Goal: Task Accomplishment & Management: Manage account settings

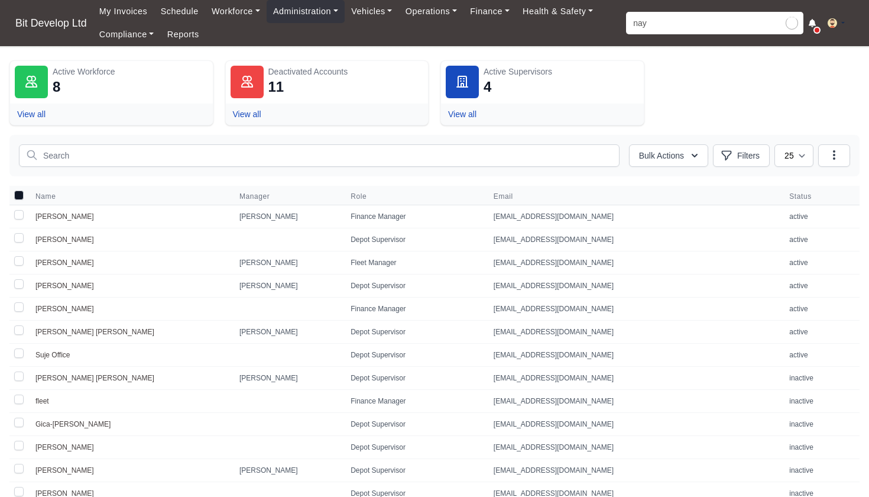
type input "naya"
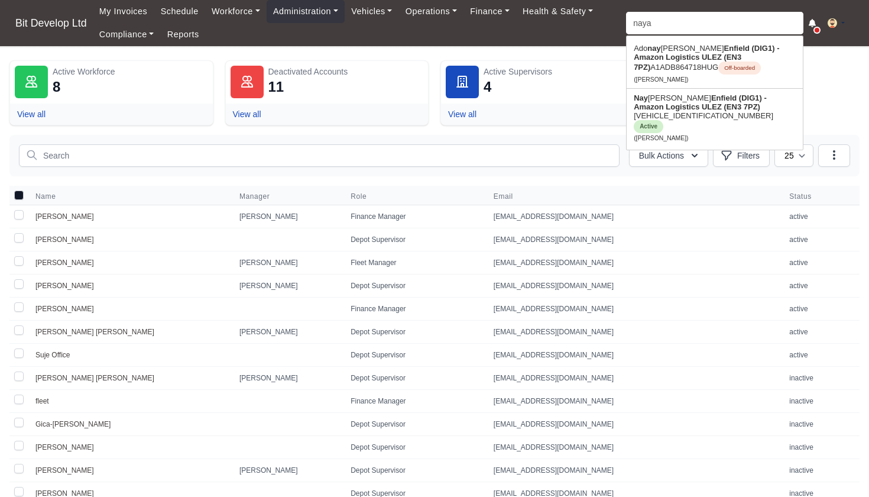
type input "nayara Silvestre"
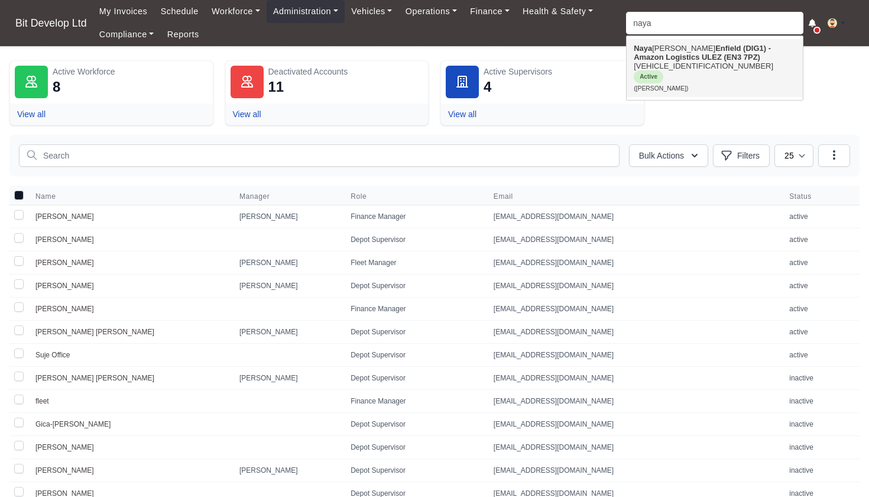
click at [675, 65] on link "Naya ra Silvestre Enfield (DIG1) - Amazon Logistics ULEZ (EN3 7PZ) VF3YDBPFCNG0…" at bounding box center [715, 68] width 176 height 58
type input "[PERSON_NAME]"
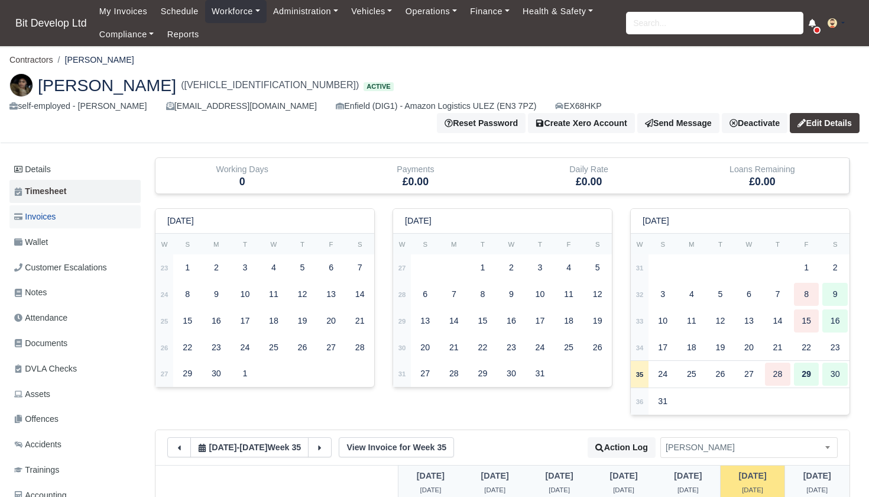
click at [47, 210] on span "Invoices" at bounding box center [34, 217] width 41 height 14
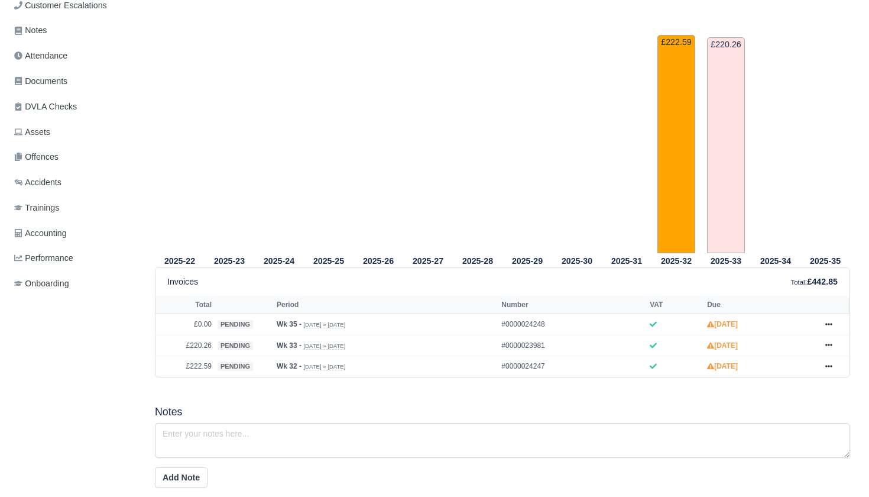
scroll to position [271, 0]
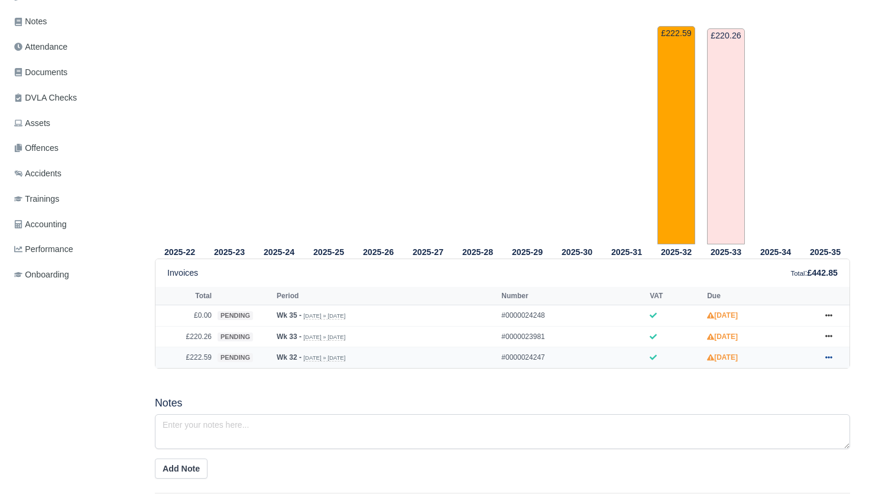
click at [828, 356] on icon at bounding box center [828, 357] width 7 height 7
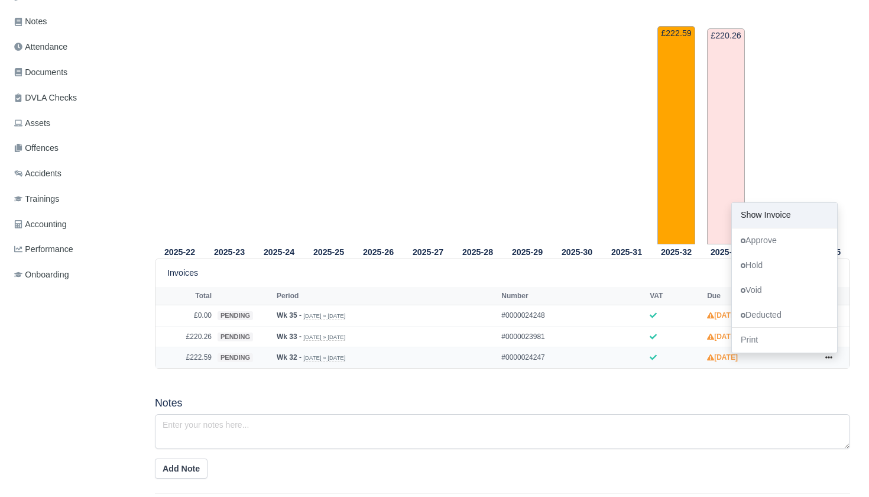
click at [789, 216] on link "Show Invoice" at bounding box center [784, 215] width 105 height 25
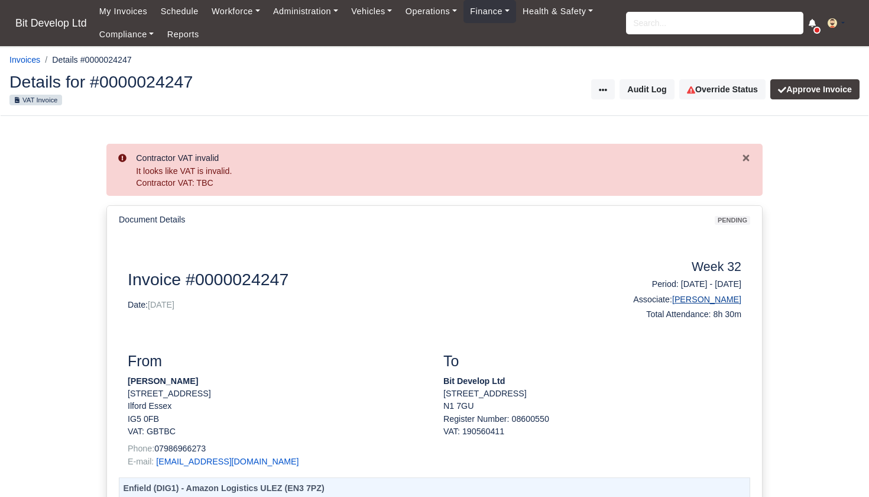
click at [696, 296] on link "[PERSON_NAME]" at bounding box center [706, 298] width 69 height 9
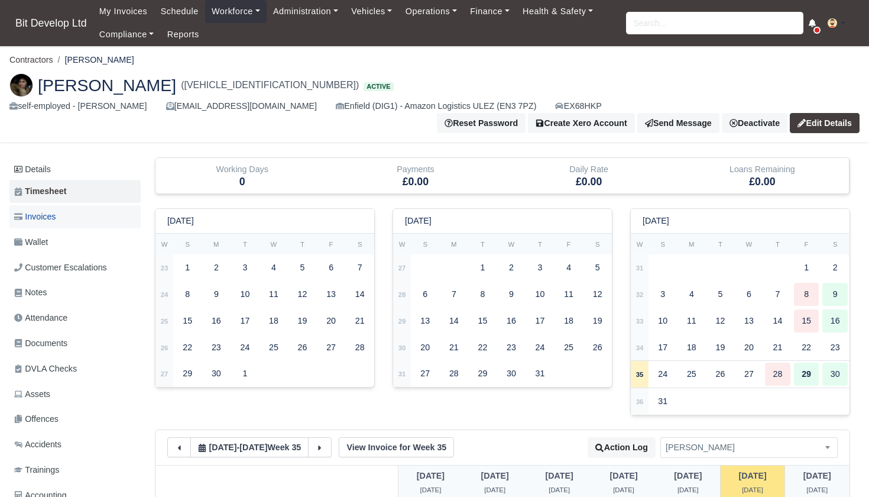
click at [69, 205] on link "Invoices" at bounding box center [74, 216] width 131 height 23
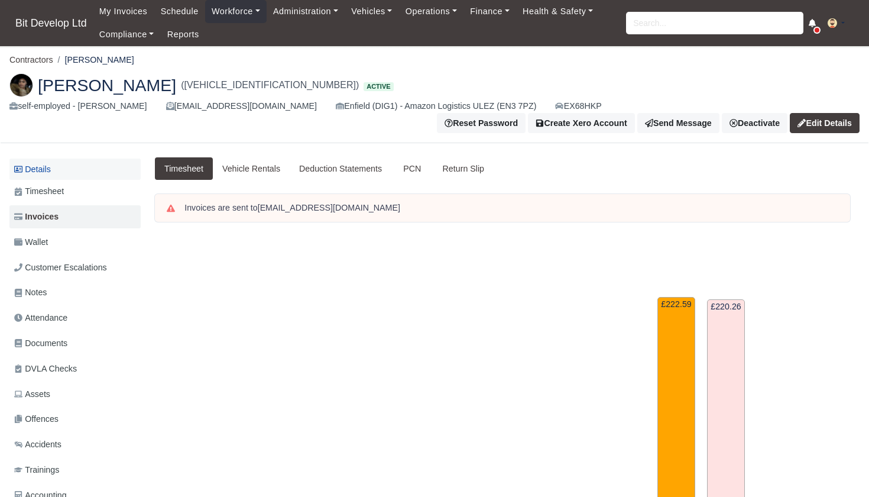
click at [76, 158] on link "Details" at bounding box center [74, 169] width 131 height 22
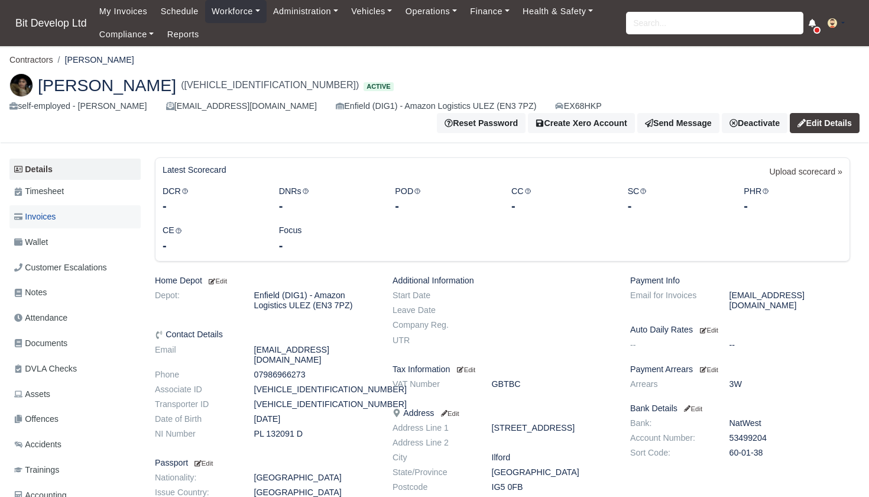
click at [52, 210] on span "Invoices" at bounding box center [34, 217] width 41 height 14
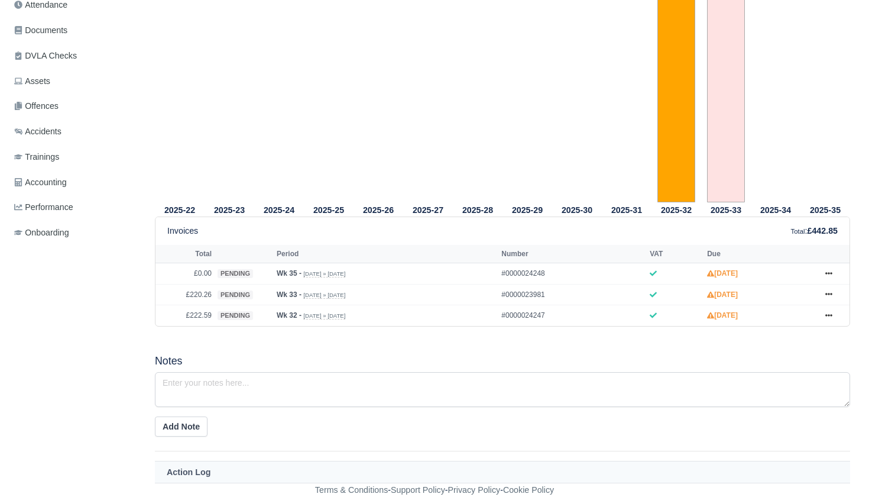
scroll to position [313, 0]
click at [831, 314] on icon at bounding box center [828, 315] width 7 height 7
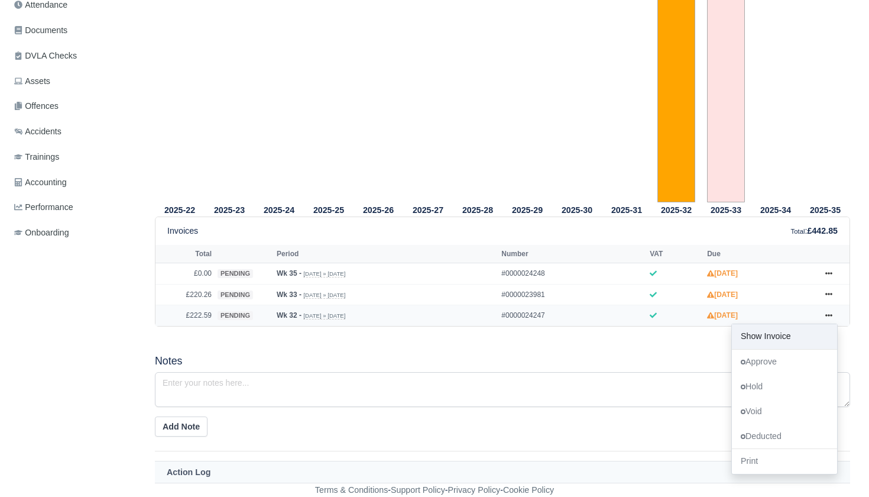
click at [795, 339] on link "Show Invoice" at bounding box center [784, 336] width 105 height 25
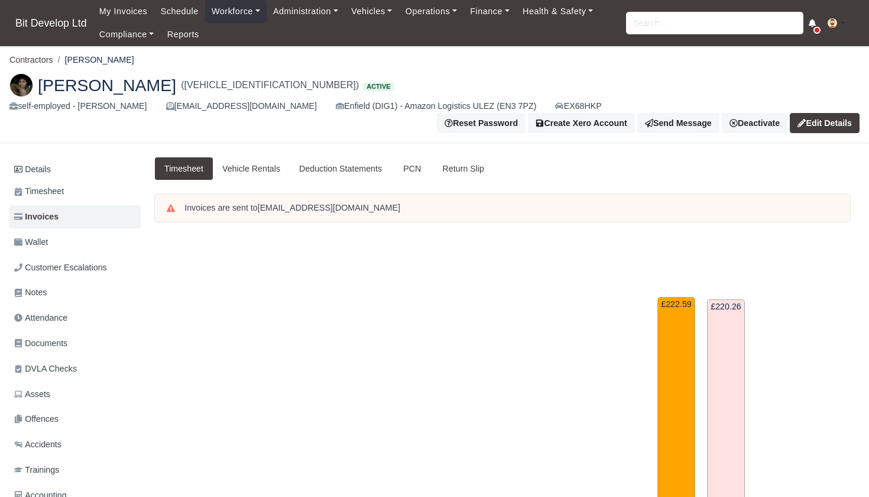
scroll to position [313, 0]
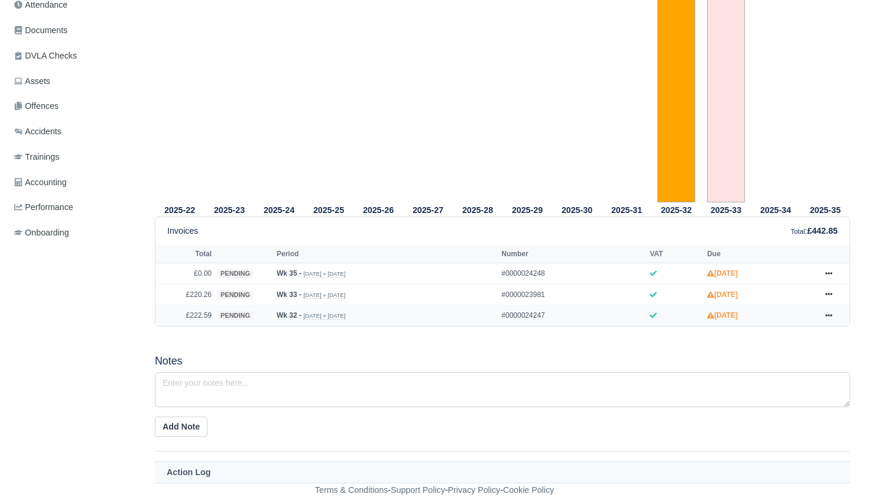
click at [650, 314] on icon at bounding box center [653, 315] width 7 height 7
click at [831, 316] on icon at bounding box center [828, 315] width 7 height 2
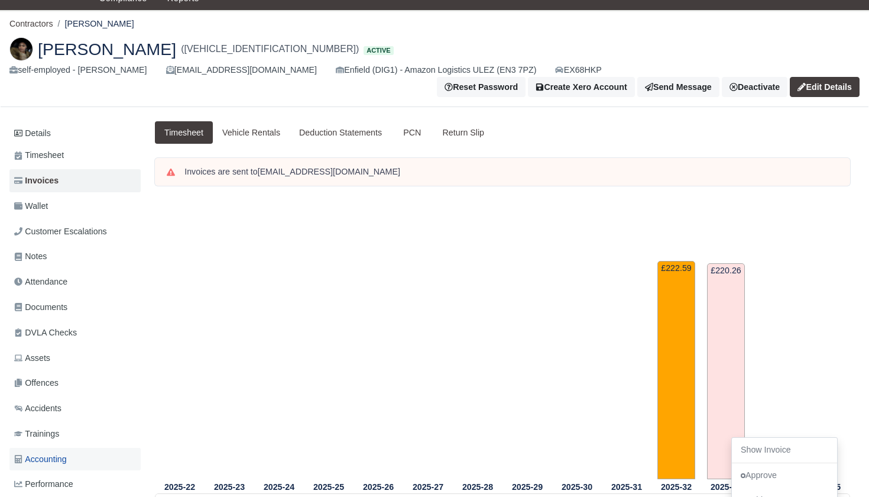
scroll to position [34, 0]
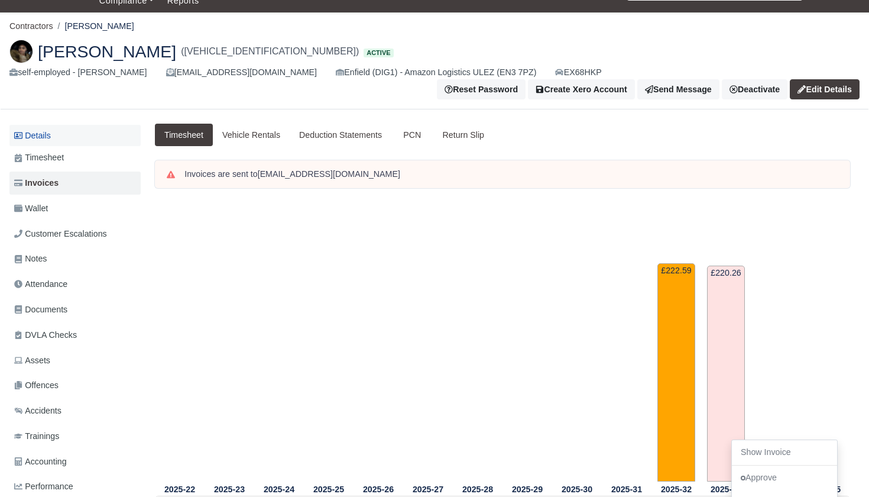
click at [52, 125] on link "Details" at bounding box center [74, 136] width 131 height 22
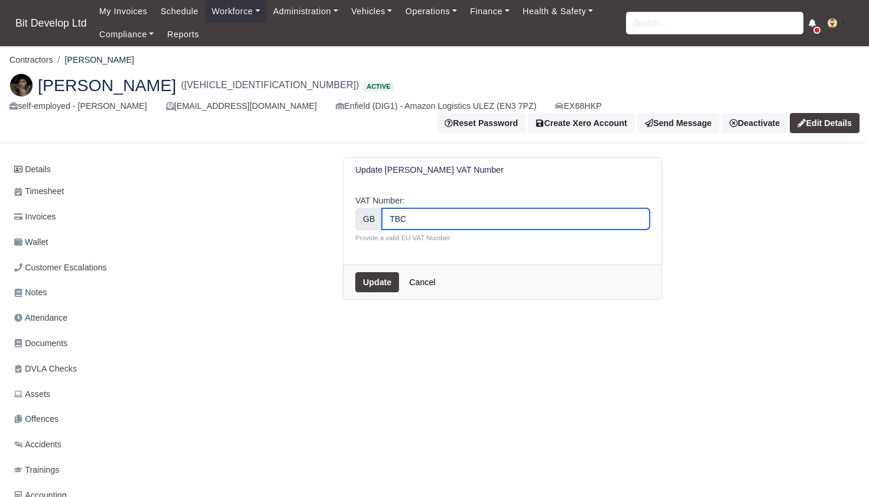
click at [440, 208] on input "TBC" at bounding box center [516, 218] width 268 height 21
type input "T"
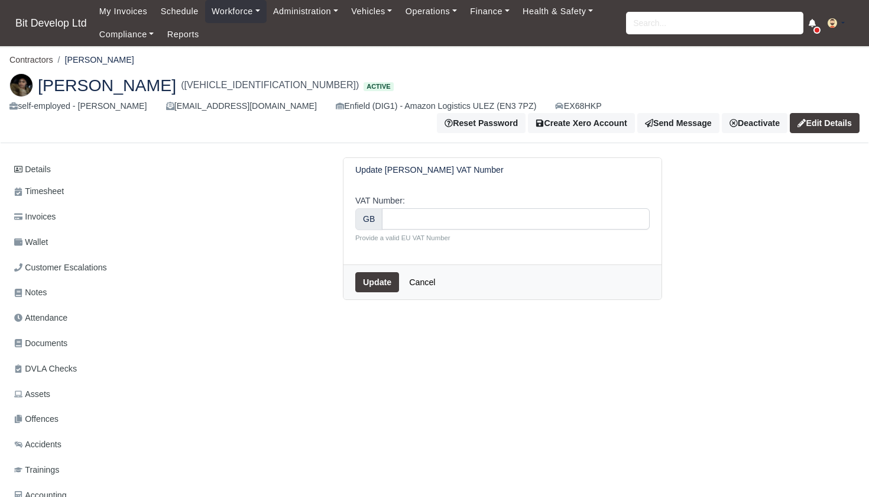
click at [378, 272] on button "Update" at bounding box center [377, 282] width 44 height 20
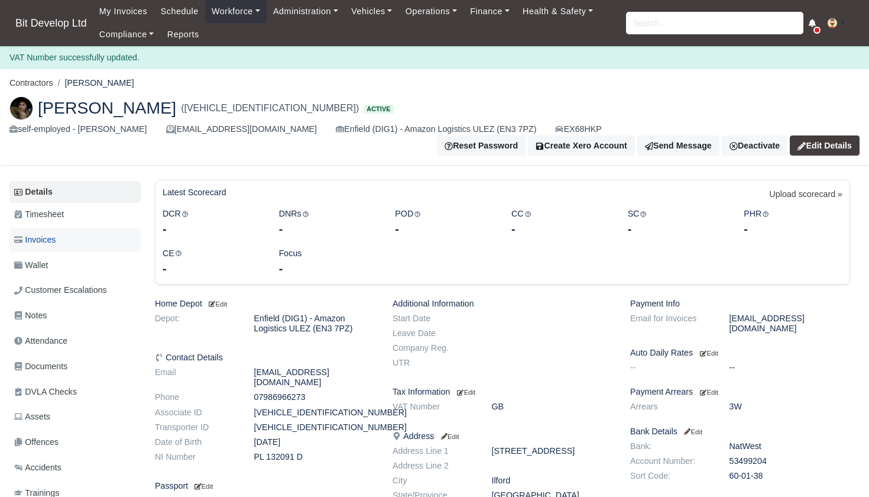
click at [47, 233] on span "Invoices" at bounding box center [34, 240] width 41 height 14
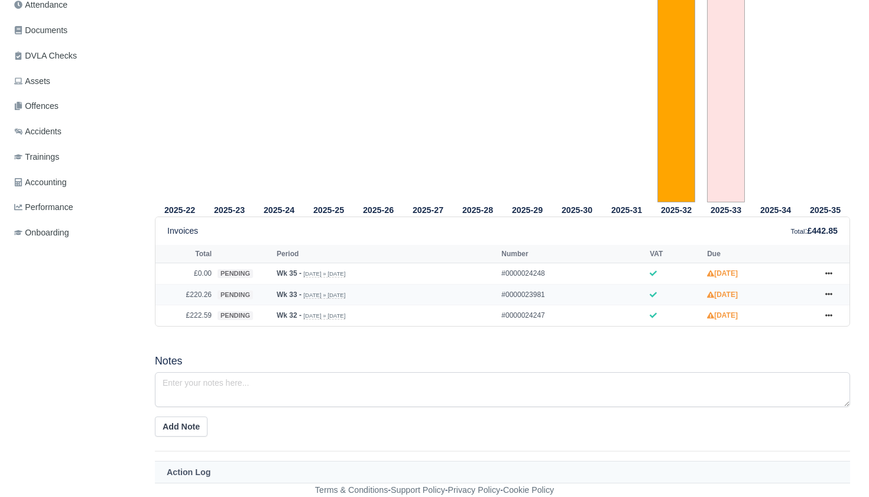
scroll to position [313, 0]
click at [827, 316] on icon at bounding box center [828, 315] width 7 height 2
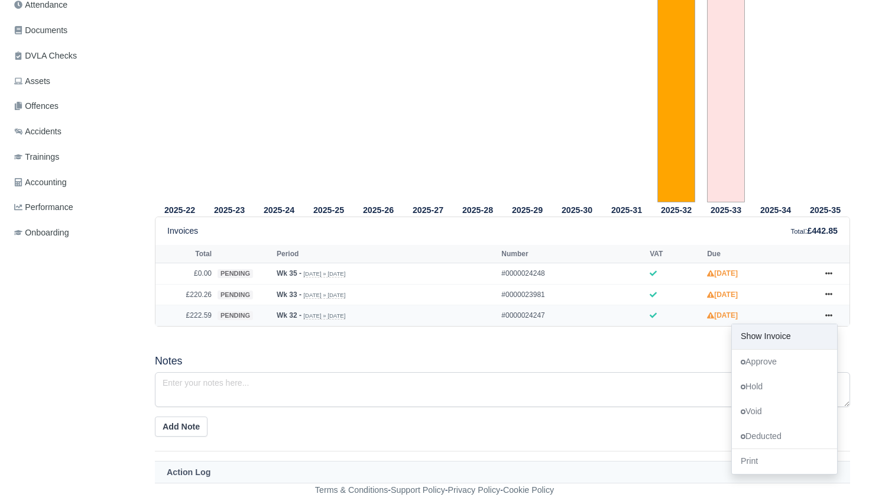
click at [799, 330] on link "Show Invoice" at bounding box center [784, 336] width 105 height 25
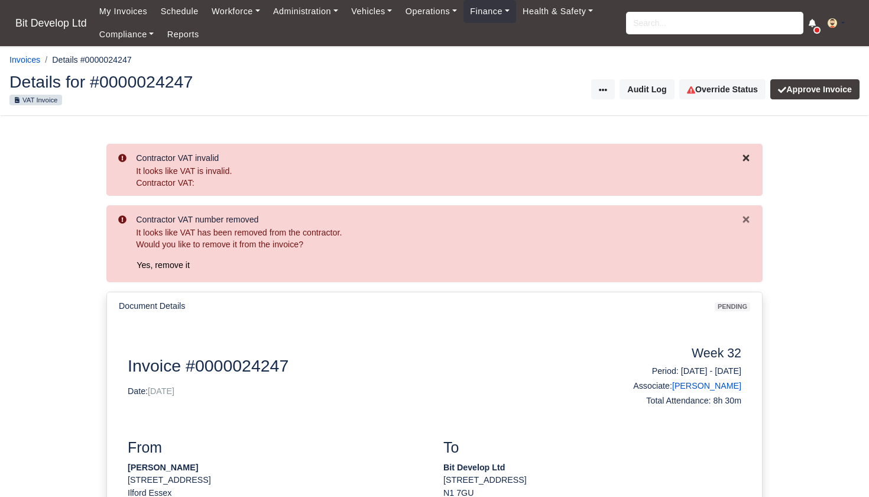
click at [746, 156] on icon "Close" at bounding box center [746, 157] width 7 height 7
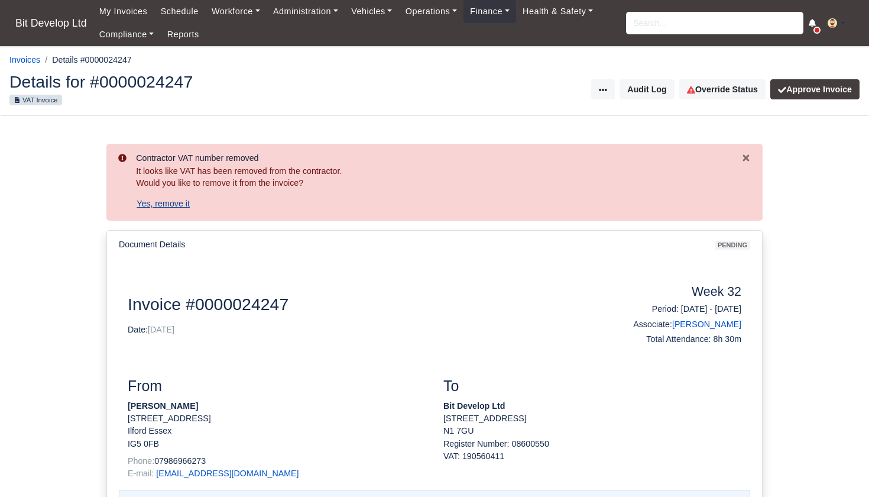
click at [176, 199] on button "Yes, remove it" at bounding box center [163, 203] width 54 height 20
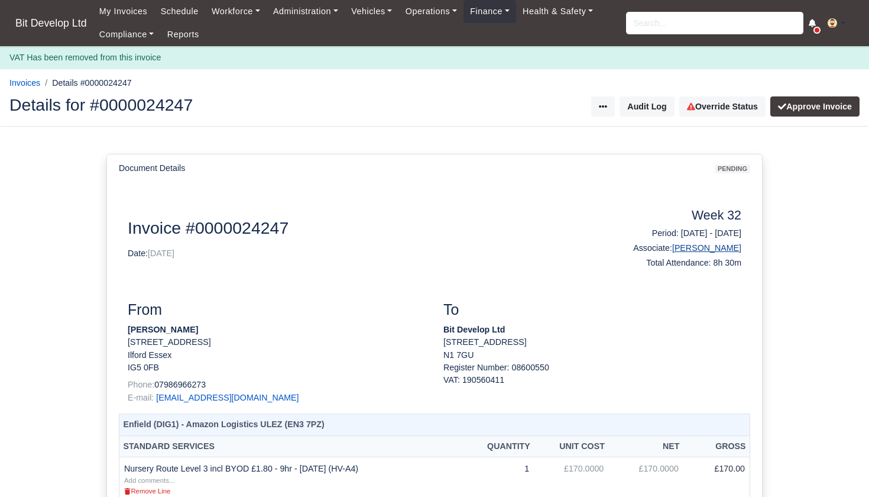
click at [684, 247] on link "[PERSON_NAME]" at bounding box center [706, 247] width 69 height 9
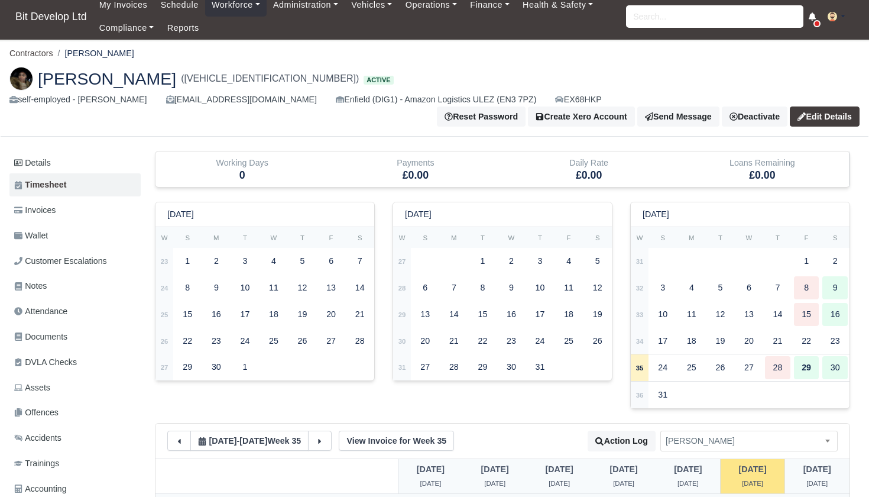
scroll to position [9, 0]
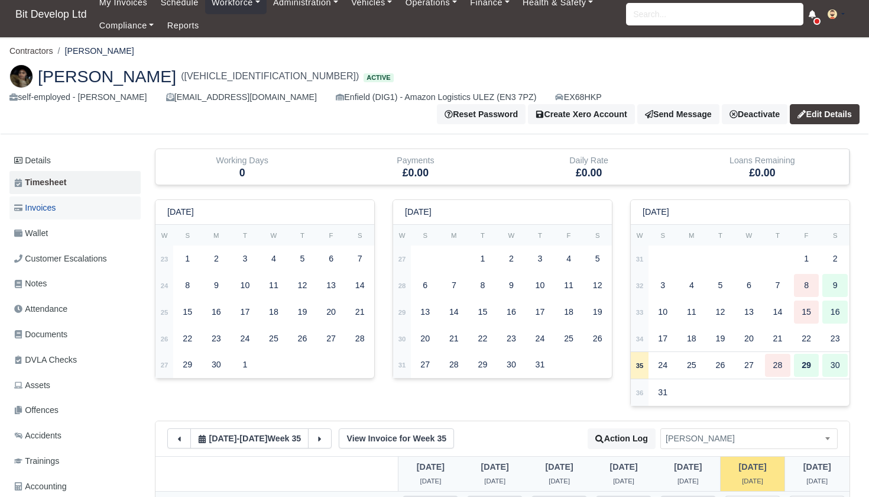
click at [27, 201] on span "Invoices" at bounding box center [34, 208] width 41 height 14
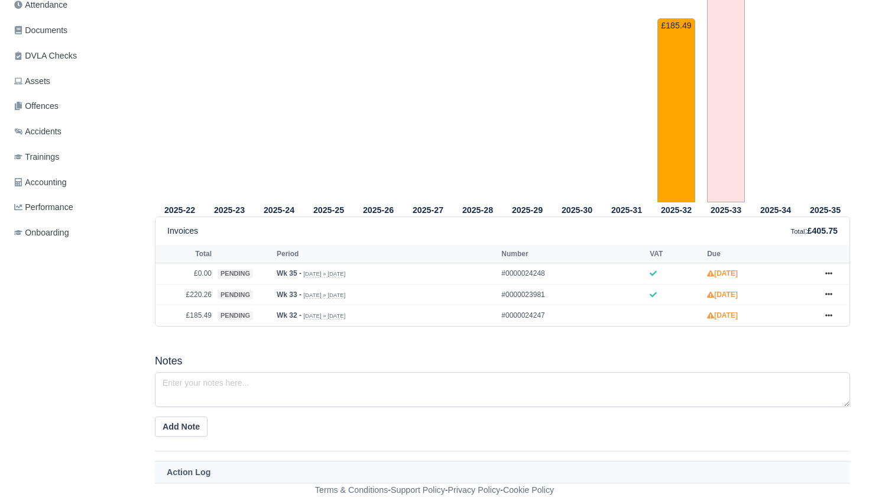
scroll to position [313, 0]
click at [831, 293] on icon at bounding box center [828, 293] width 7 height 7
click at [776, 319] on link "Show Invoice" at bounding box center [784, 315] width 105 height 25
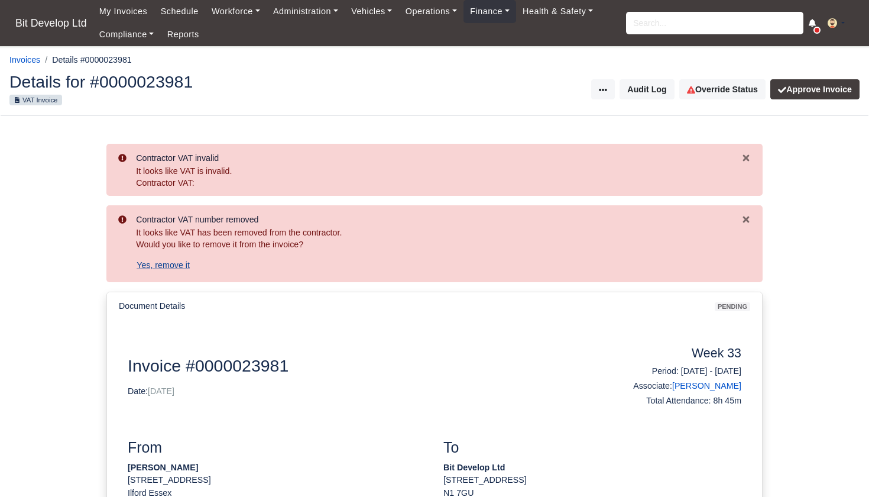
click at [178, 258] on button "Yes, remove it" at bounding box center [163, 265] width 54 height 20
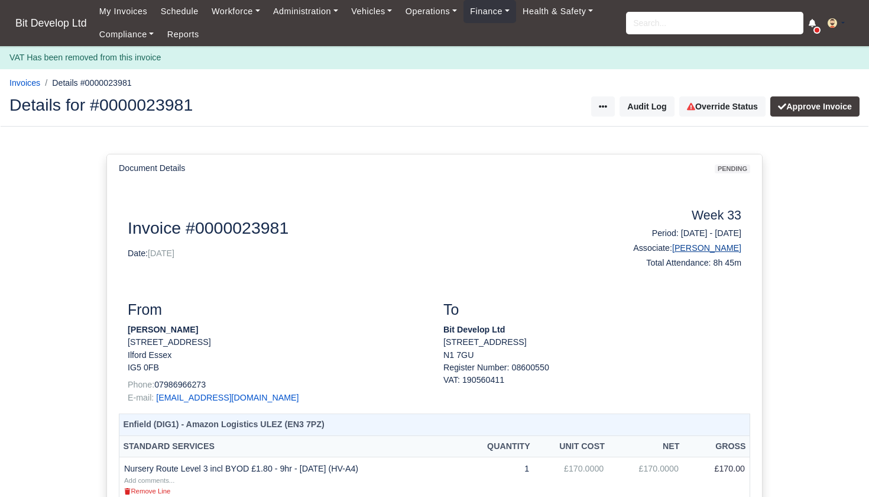
click at [712, 245] on link "[PERSON_NAME]" at bounding box center [706, 247] width 69 height 9
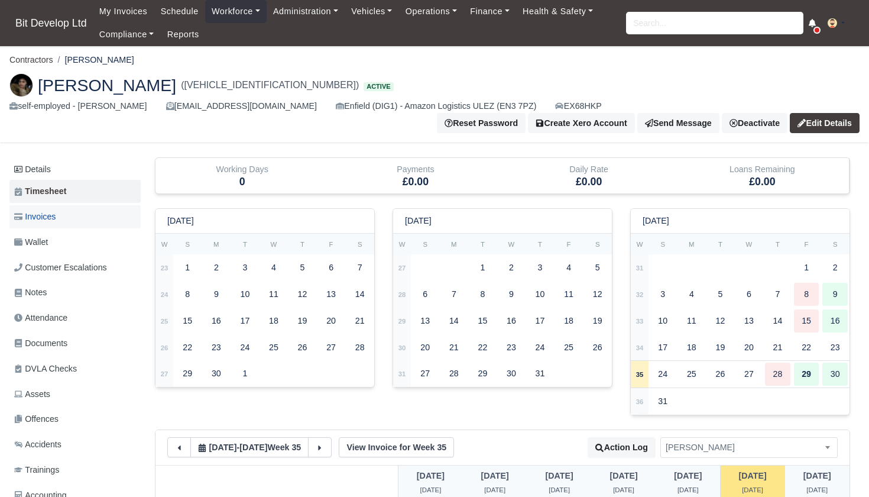
click at [56, 210] on span "Invoices" at bounding box center [34, 217] width 41 height 14
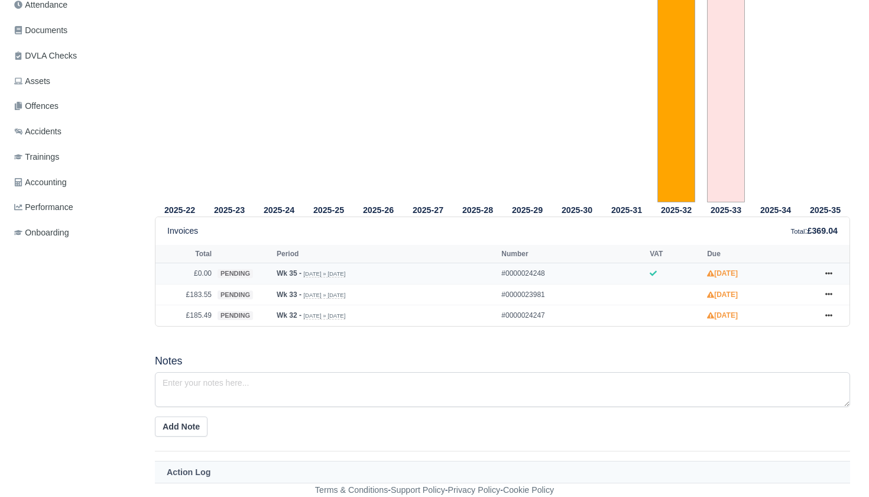
scroll to position [313, 0]
click at [831, 272] on icon at bounding box center [828, 273] width 7 height 7
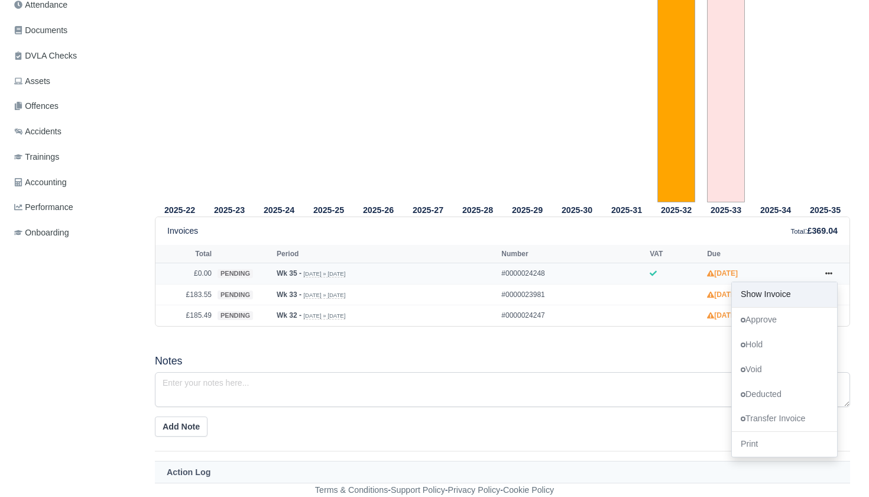
click at [783, 297] on link "Show Invoice" at bounding box center [784, 294] width 105 height 25
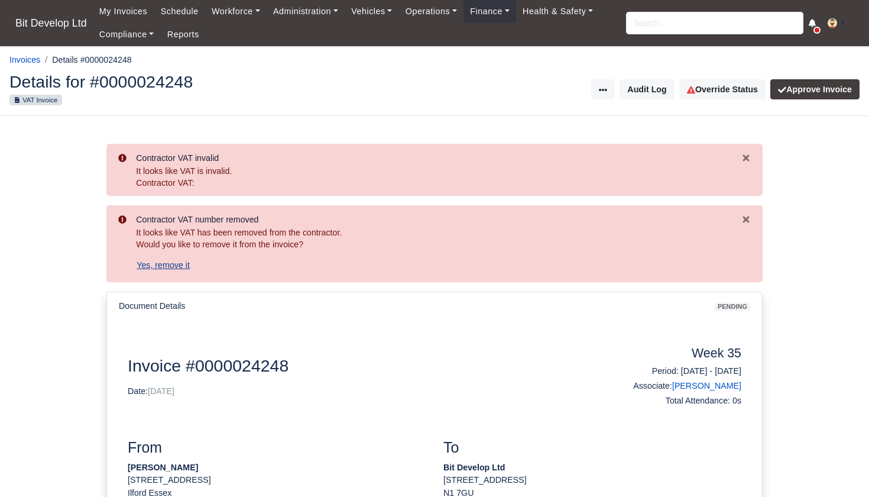
click at [178, 266] on button "Yes, remove it" at bounding box center [163, 265] width 54 height 20
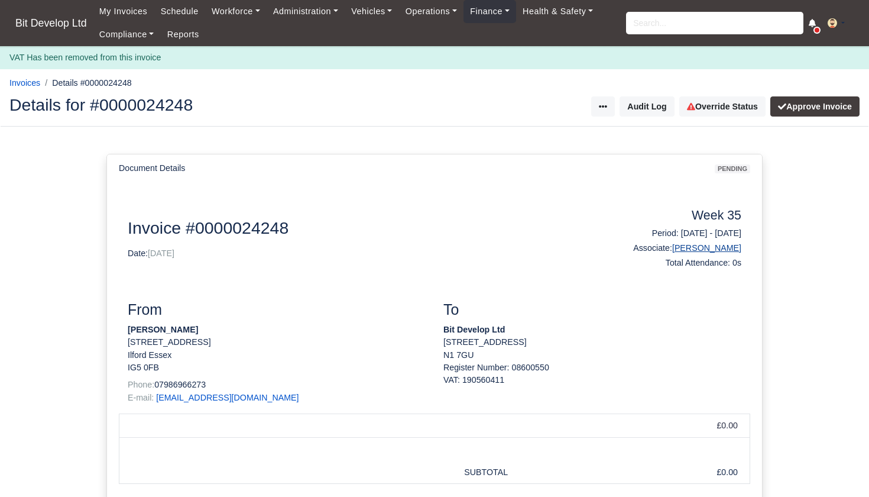
click at [707, 249] on link "[PERSON_NAME]" at bounding box center [706, 247] width 69 height 9
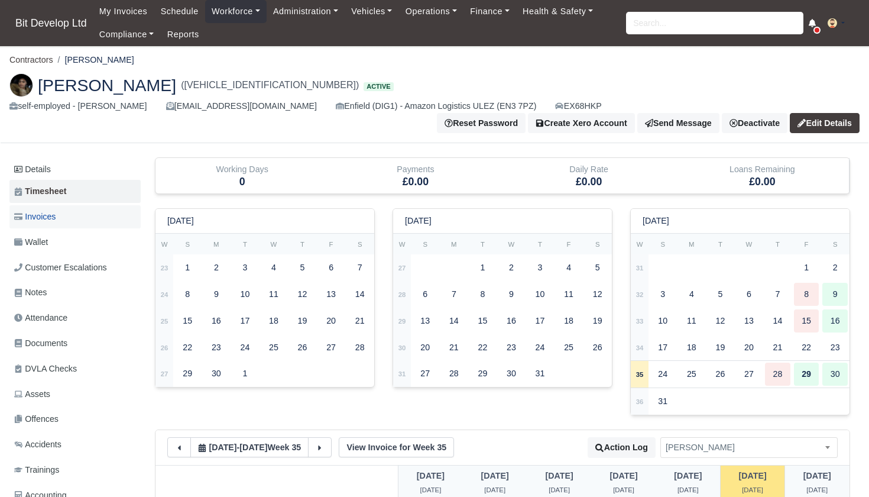
click at [55, 210] on span "Invoices" at bounding box center [34, 217] width 41 height 14
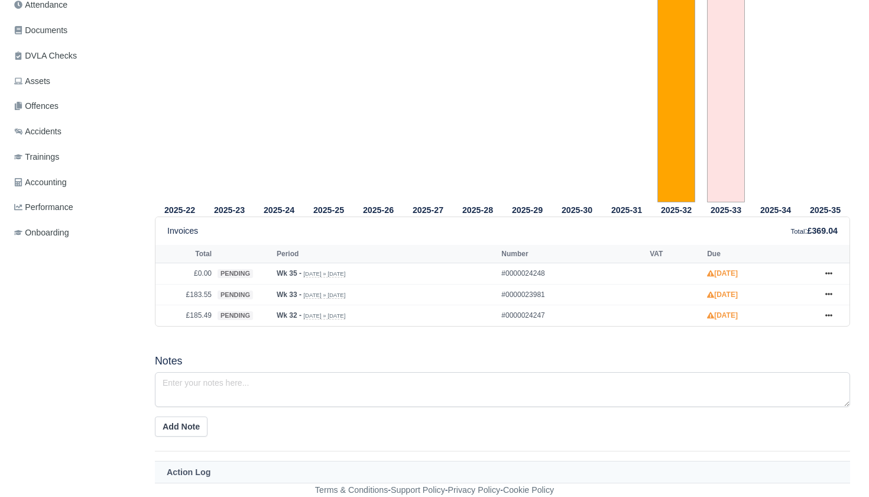
scroll to position [313, 0]
click at [826, 317] on icon at bounding box center [828, 315] width 7 height 7
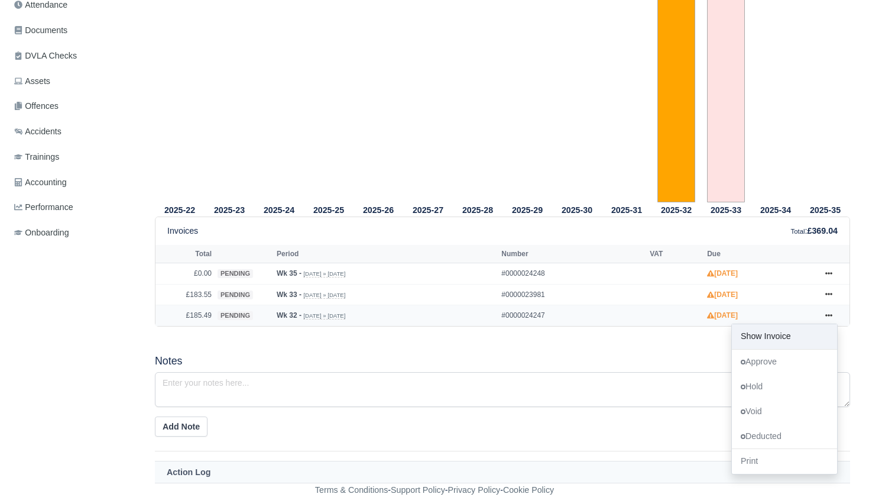
click at [782, 336] on link "Show Invoice" at bounding box center [784, 336] width 105 height 25
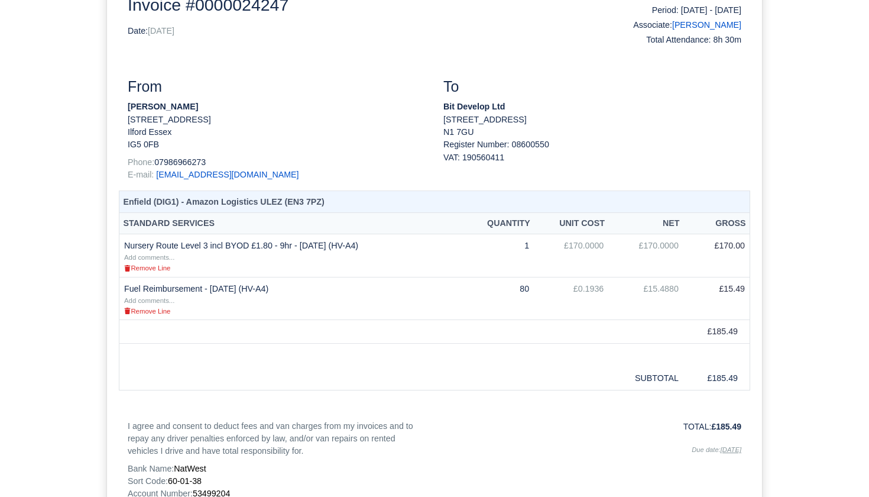
scroll to position [203, 0]
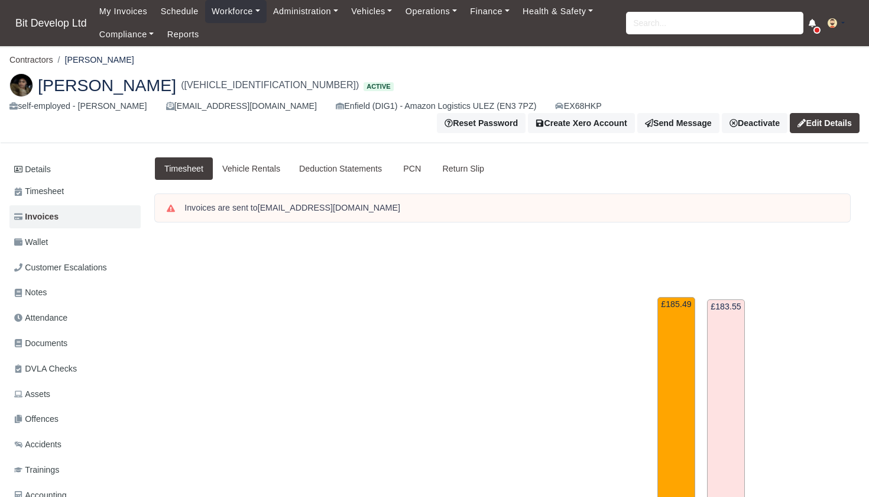
scroll to position [313, 0]
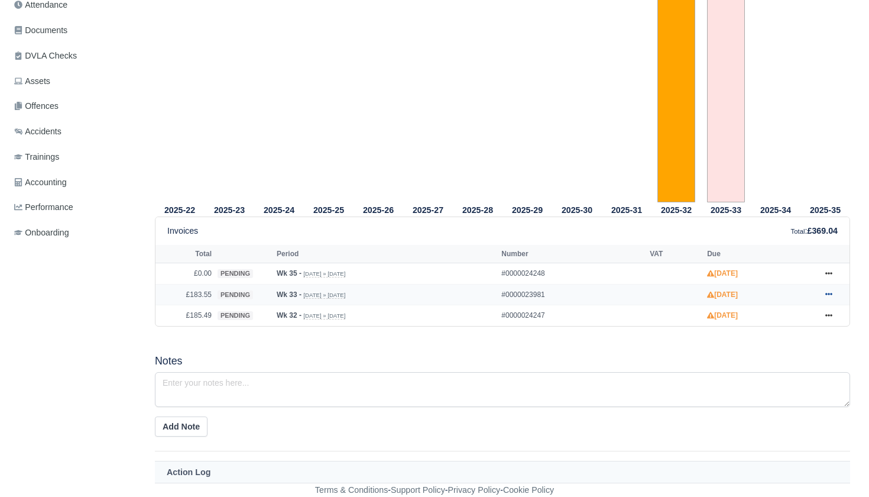
click at [829, 292] on icon at bounding box center [828, 293] width 7 height 7
click at [774, 317] on link "Show Invoice" at bounding box center [784, 315] width 105 height 25
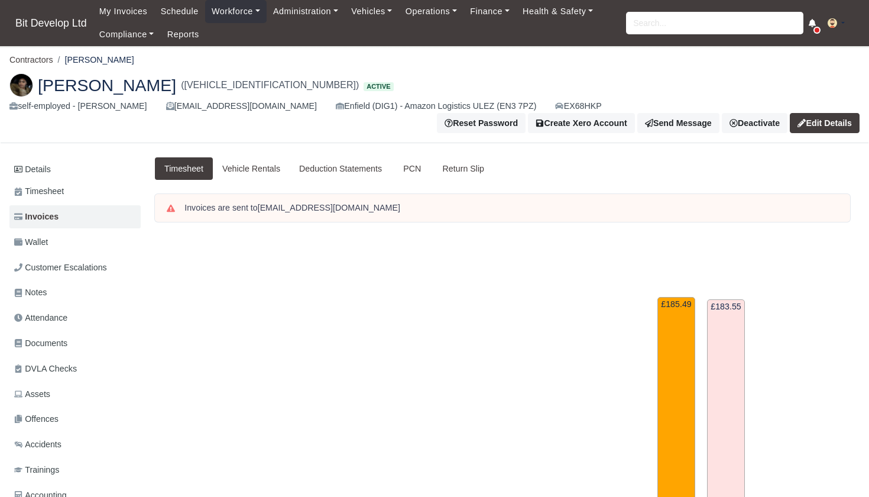
scroll to position [313, 0]
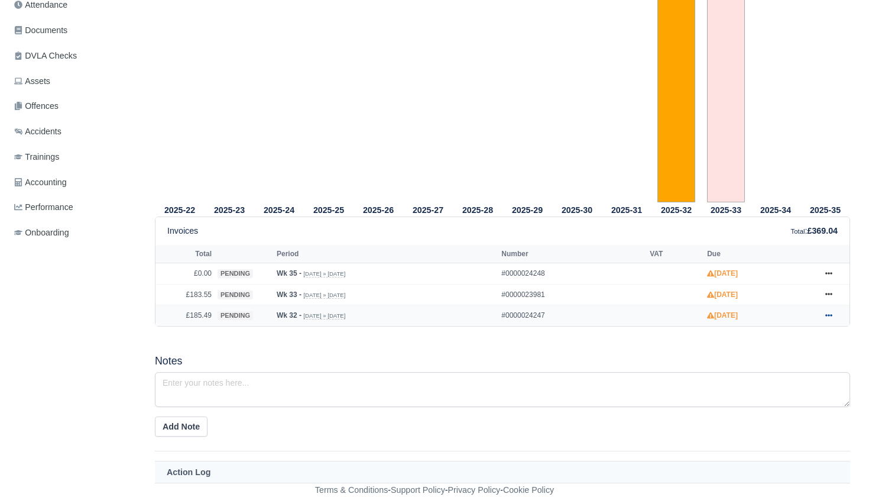
click at [833, 317] on link at bounding box center [829, 315] width 18 height 15
click at [774, 365] on link "Approve" at bounding box center [784, 361] width 105 height 25
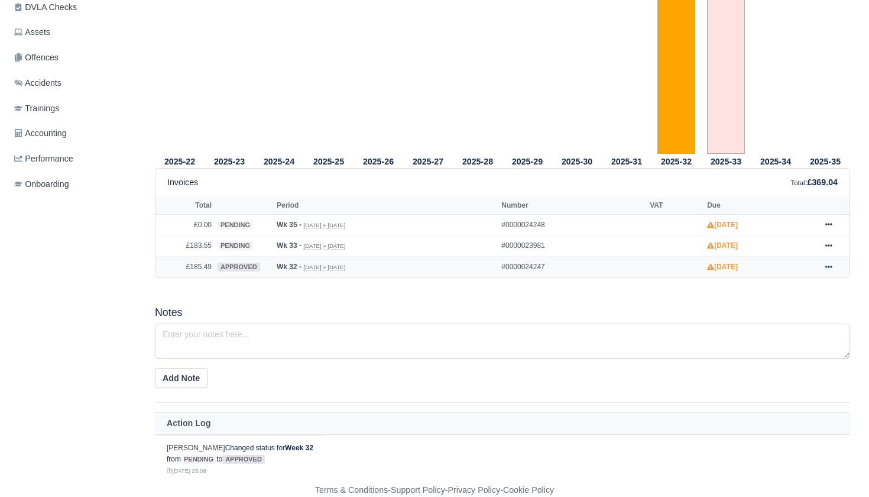
scroll to position [384, 0]
click at [828, 265] on icon at bounding box center [828, 267] width 7 height 7
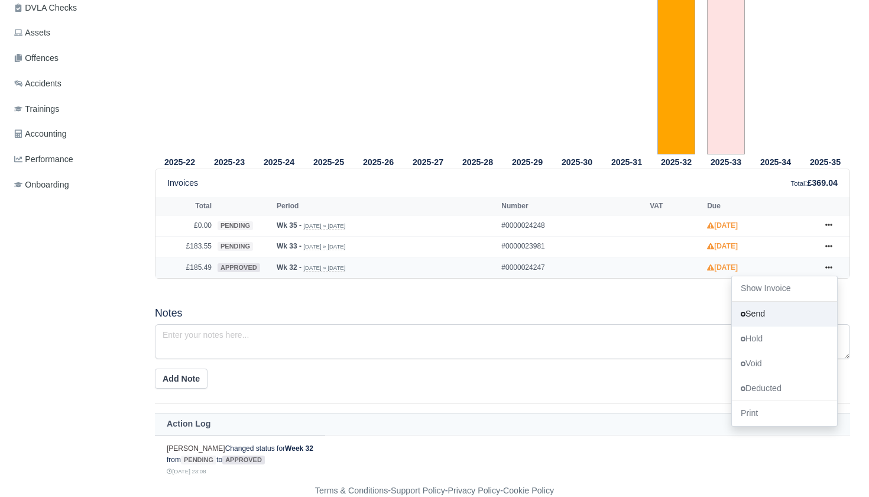
click at [781, 310] on link "Send" at bounding box center [784, 313] width 105 height 25
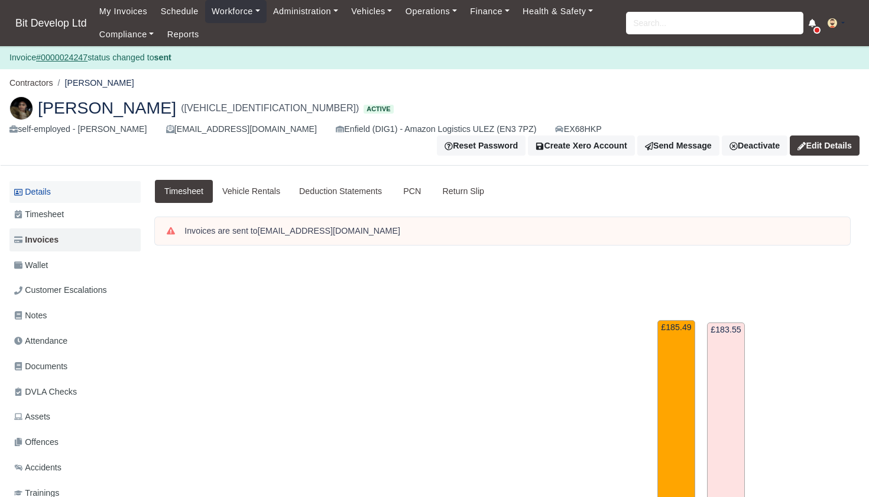
click at [48, 181] on link "Details" at bounding box center [74, 192] width 131 height 22
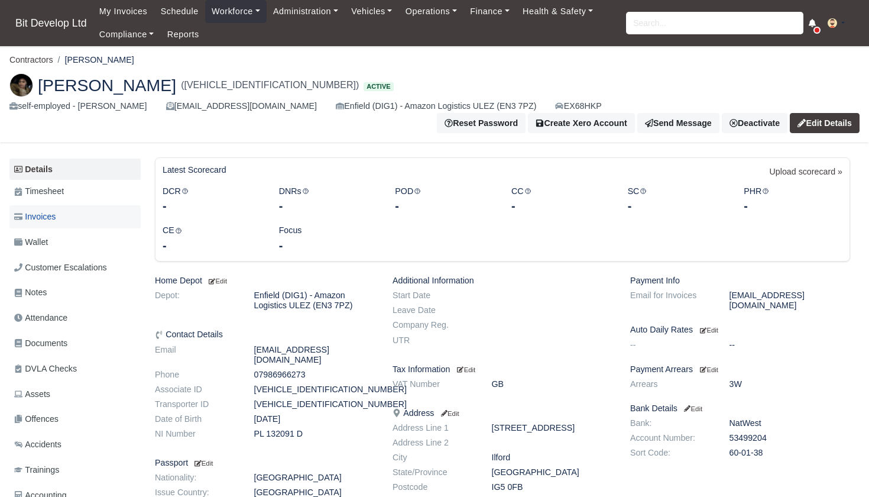
click at [52, 210] on span "Invoices" at bounding box center [34, 217] width 41 height 14
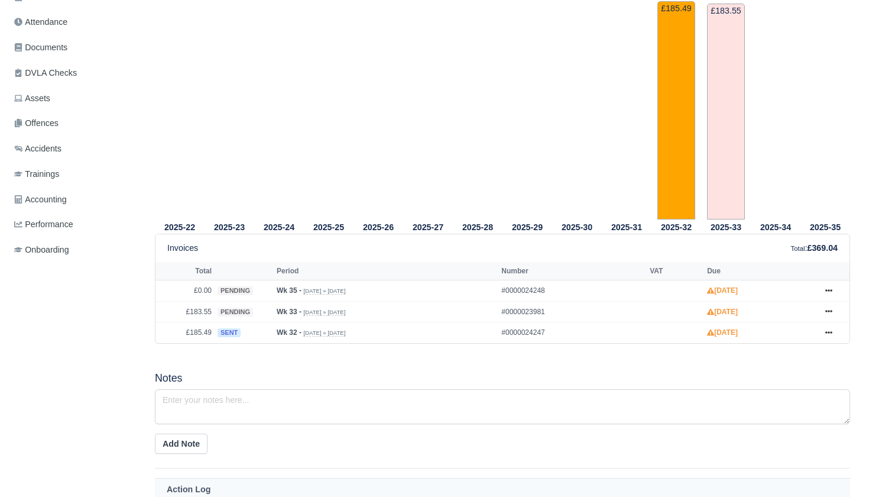
scroll to position [173, 0]
